Goal: Task Accomplishment & Management: Complete application form

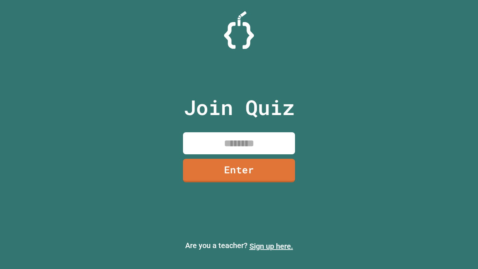
click at [268, 246] on link "Sign up here." at bounding box center [271, 246] width 44 height 9
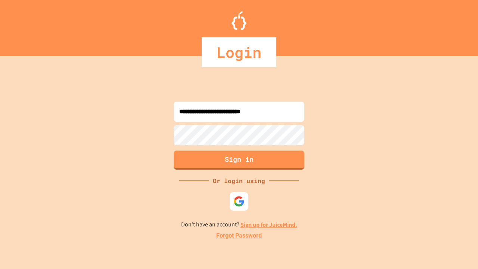
type input "**********"
